Goal: Task Accomplishment & Management: Complete application form

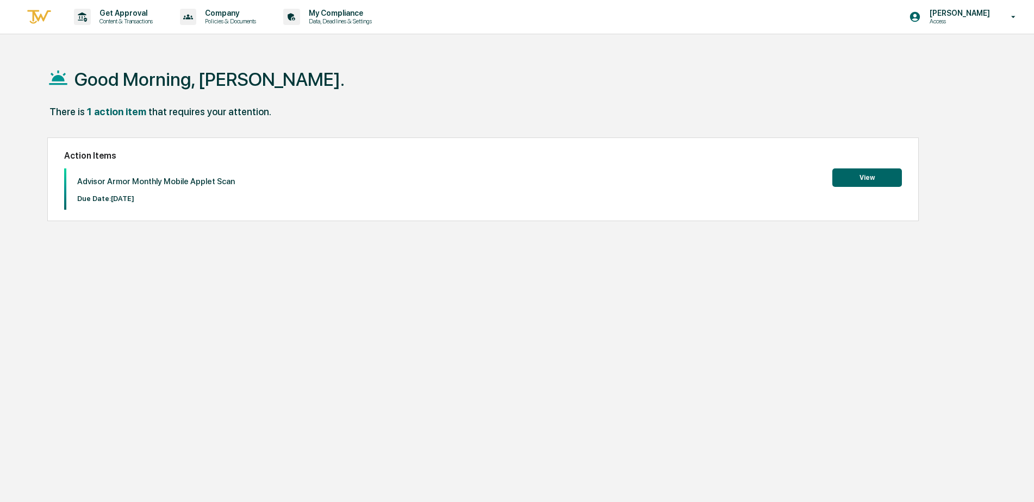
click at [871, 176] on button "View" at bounding box center [867, 177] width 70 height 18
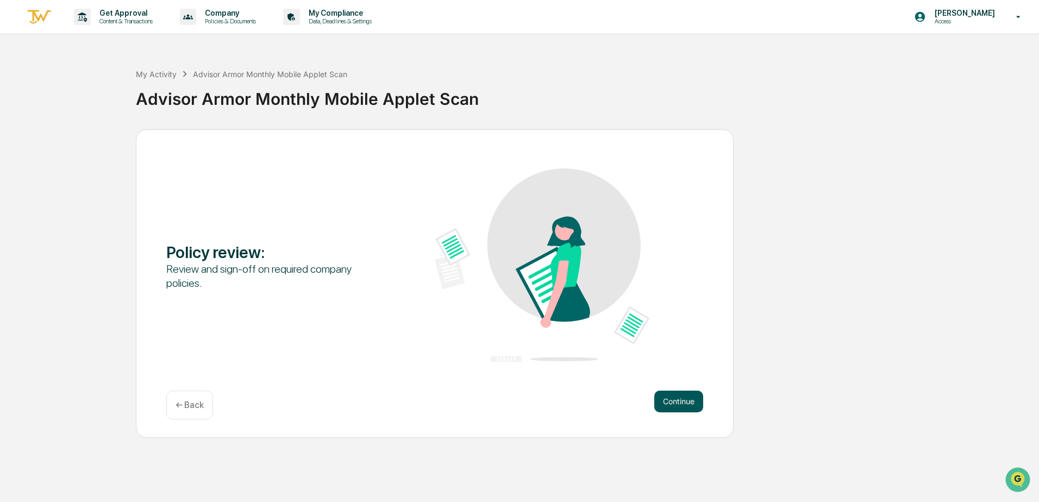
click at [679, 399] on button "Continue" at bounding box center [678, 402] width 49 height 22
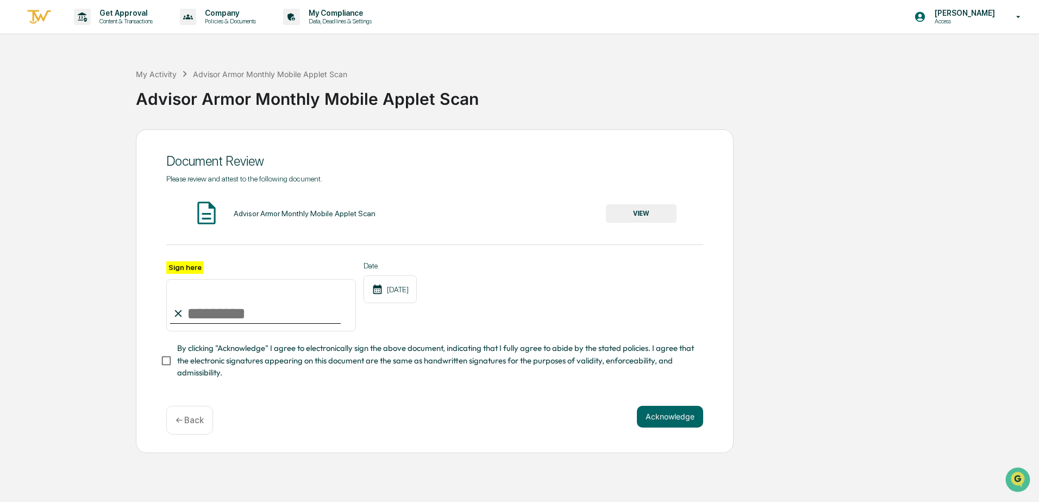
click at [198, 305] on input "Sign here" at bounding box center [261, 305] width 190 height 52
click at [280, 220] on div "Advisor Armor Monthly Mobile Applet Scan VIEW" at bounding box center [434, 213] width 537 height 29
click at [201, 207] on img at bounding box center [206, 212] width 27 height 27
click at [202, 207] on img at bounding box center [206, 212] width 27 height 27
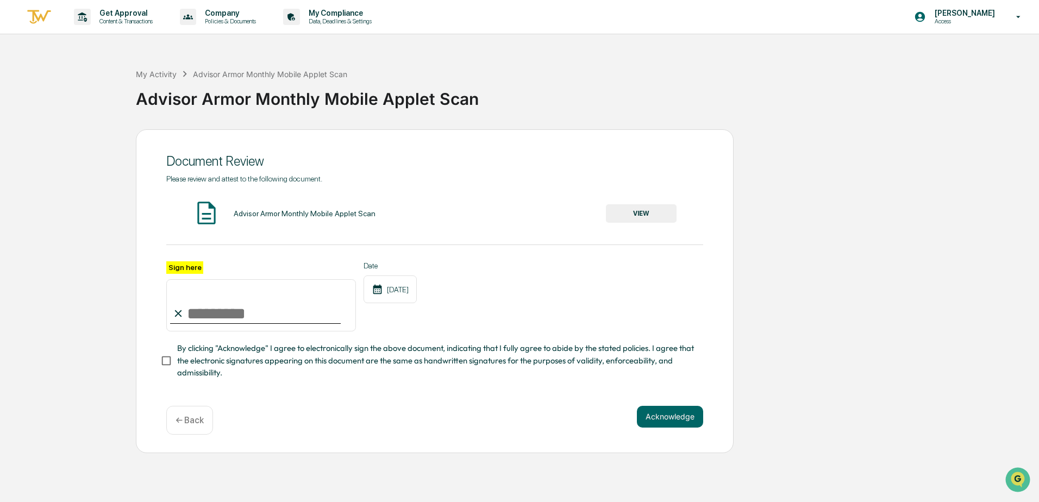
click at [360, 210] on div "Advisor Armor Monthly Mobile Applet Scan" at bounding box center [305, 213] width 142 height 9
click at [631, 207] on button "VIEW" at bounding box center [641, 213] width 71 height 18
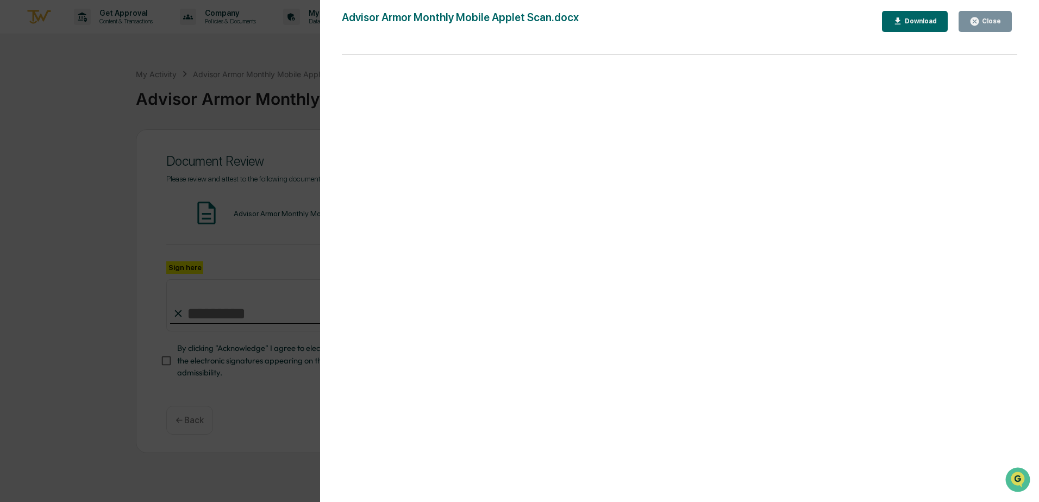
click at [1001, 23] on div "Close" at bounding box center [990, 21] width 21 height 8
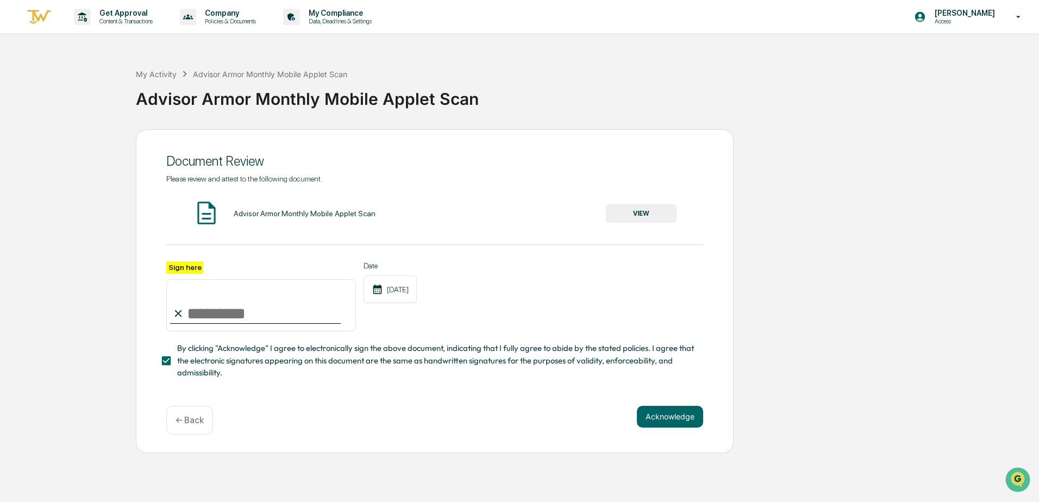
click at [226, 321] on input "Sign here" at bounding box center [261, 305] width 190 height 52
type input "**********"
click at [672, 424] on button "Acknowledge" at bounding box center [670, 417] width 66 height 22
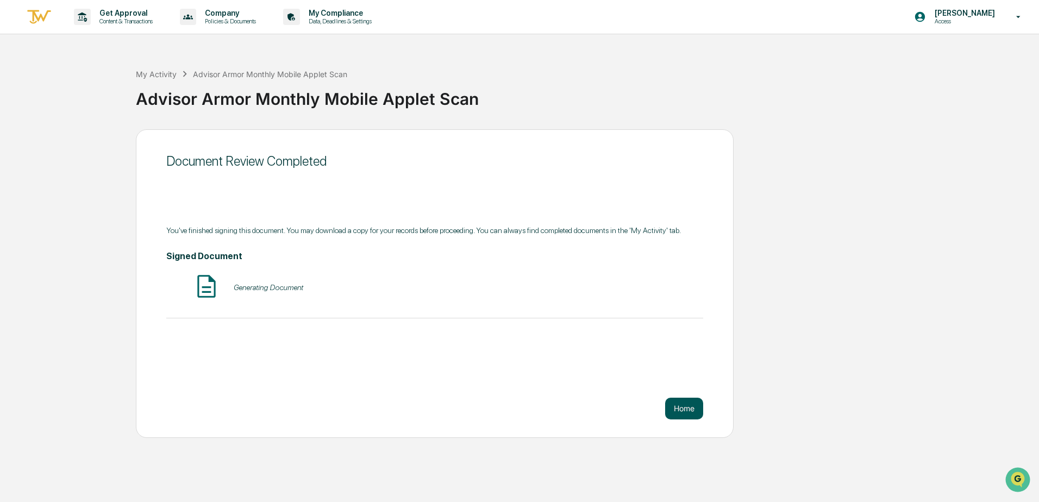
click at [693, 412] on button "Home" at bounding box center [684, 409] width 38 height 22
